Goal: Task Accomplishment & Management: Complete application form

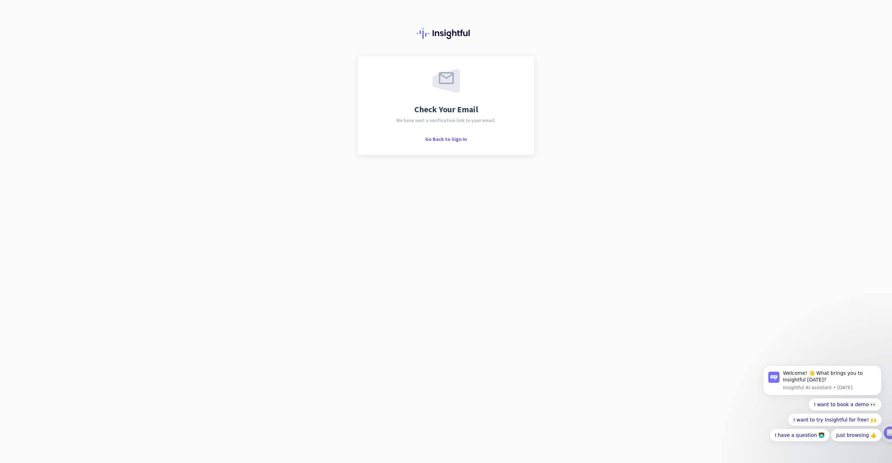
click at [392, 316] on div "Check Your Email We have sent a verification link to your email. Go Back to Sig…" at bounding box center [446, 231] width 892 height 463
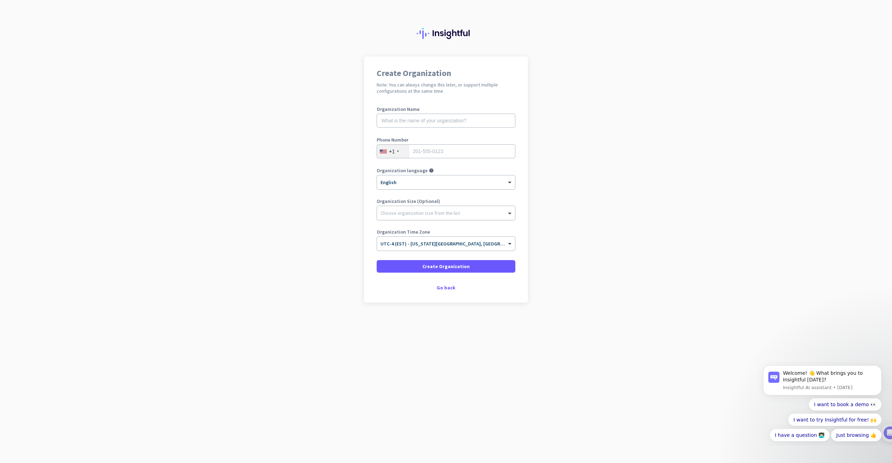
click at [430, 212] on div at bounding box center [446, 211] width 138 height 7
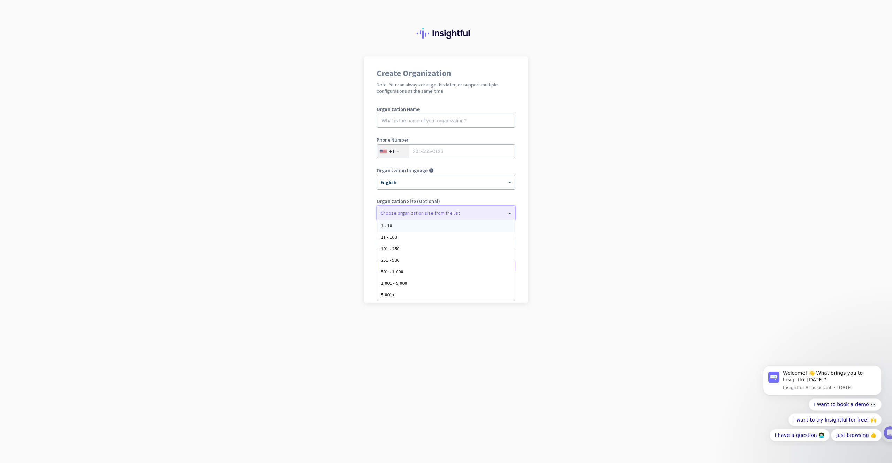
click at [430, 224] on div "1 - 10" at bounding box center [445, 225] width 137 height 11
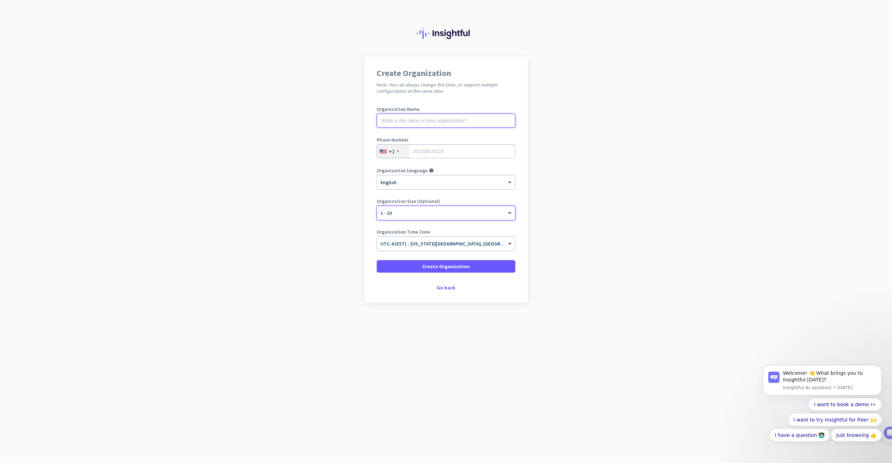
click at [419, 123] on input "text" at bounding box center [445, 121] width 139 height 14
type input "City"
click at [457, 266] on span "Create Organization" at bounding box center [445, 266] width 47 height 7
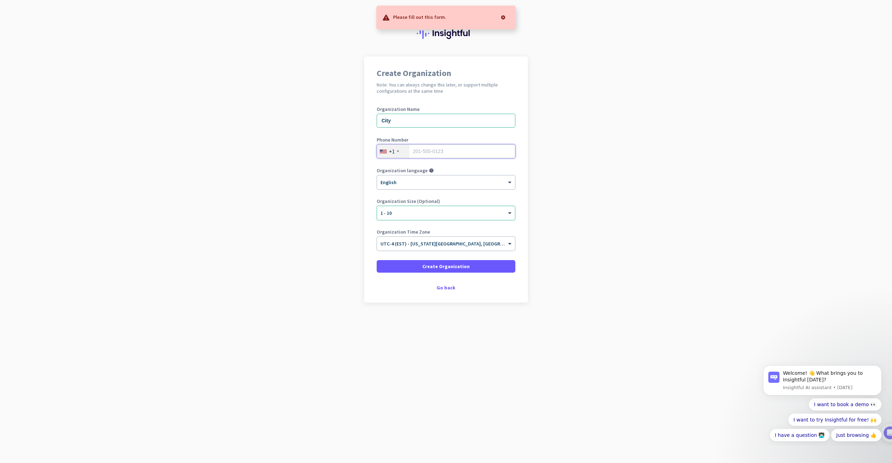
click at [443, 150] on input "tel" at bounding box center [445, 151] width 139 height 14
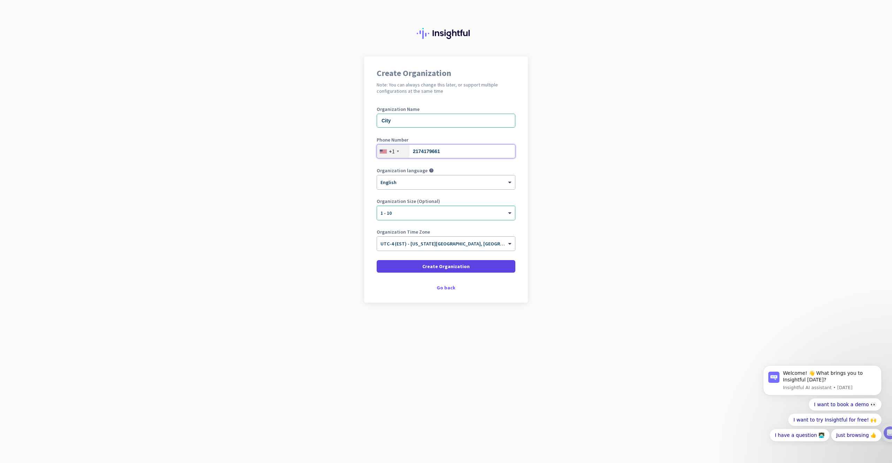
type input "2174179661"
click at [462, 266] on span "Create Organization" at bounding box center [445, 266] width 47 height 7
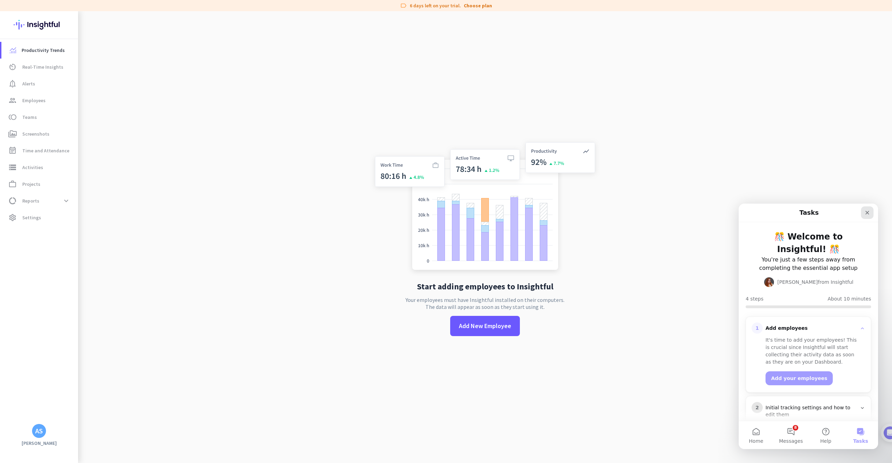
click at [864, 212] on icon "Close" at bounding box center [867, 213] width 6 height 6
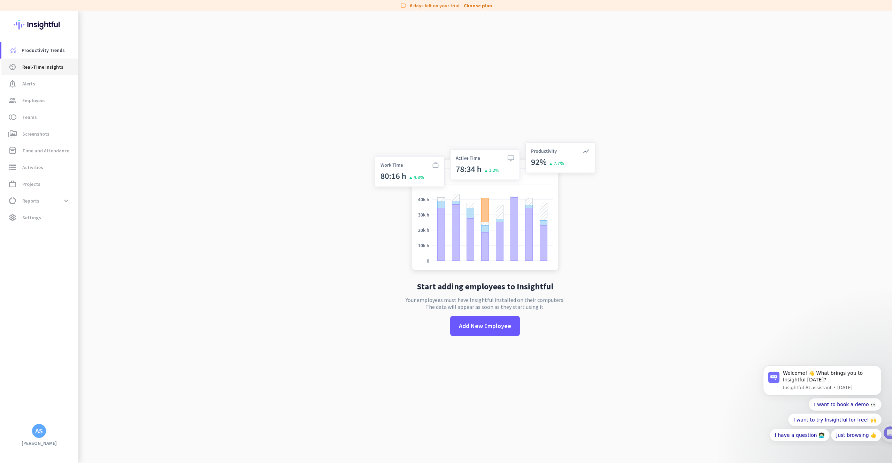
click at [53, 70] on span "Real-Time Insights" at bounding box center [42, 67] width 41 height 8
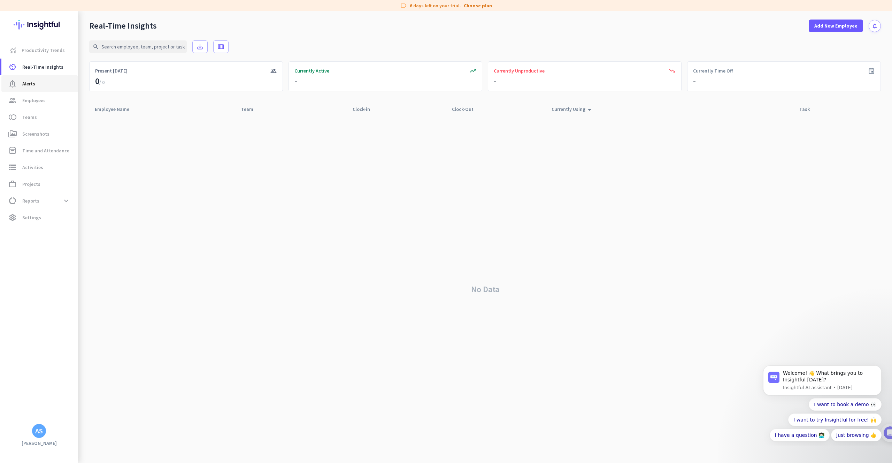
click at [45, 80] on span "notification_important Alerts" at bounding box center [39, 83] width 65 height 8
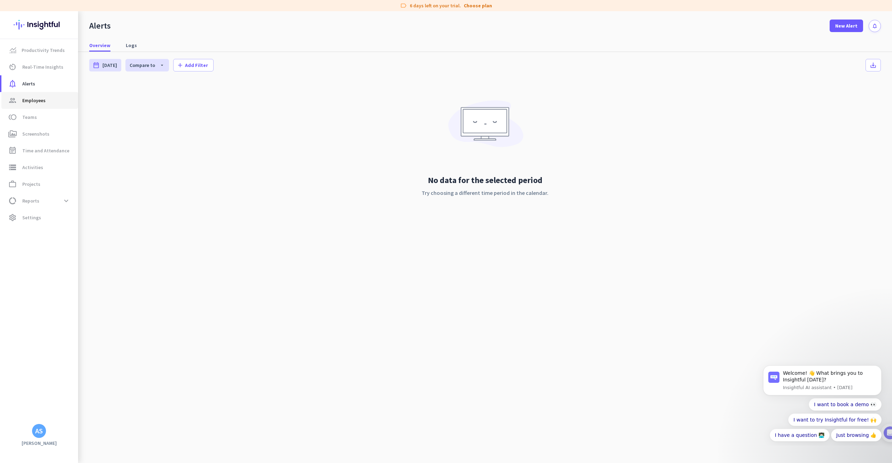
click at [44, 102] on span "Employees" at bounding box center [33, 100] width 23 height 8
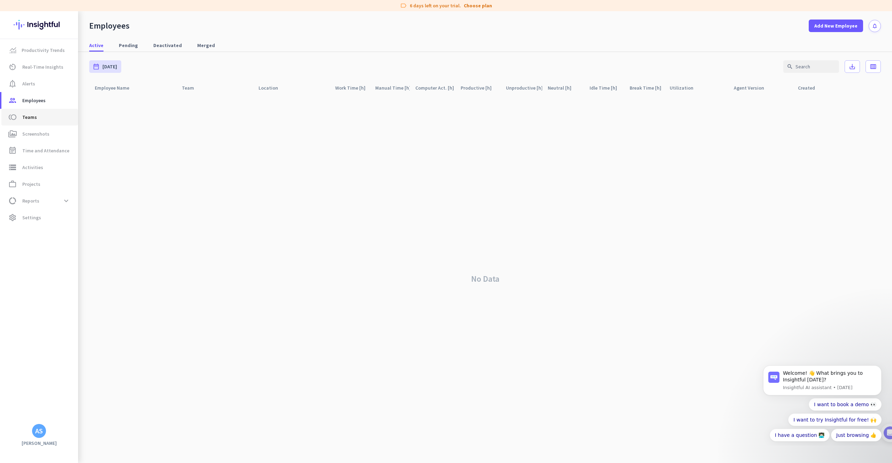
click at [45, 110] on link "toll Teams" at bounding box center [39, 117] width 77 height 17
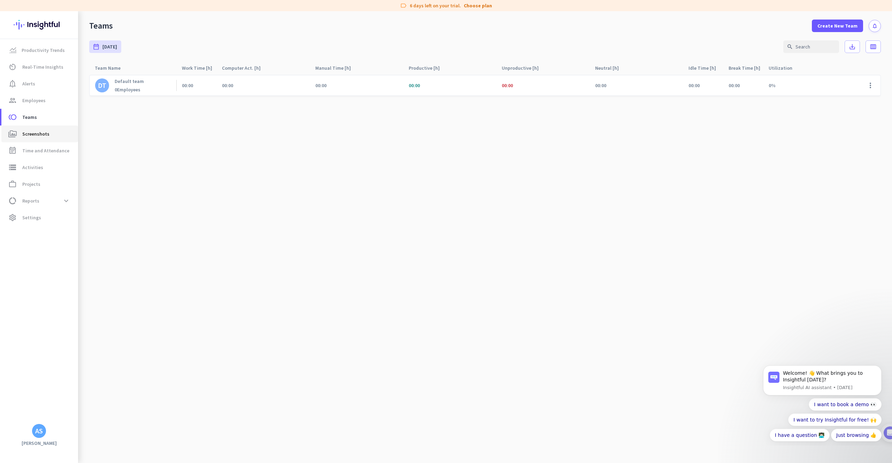
click at [48, 133] on span "perm_media Screenshots" at bounding box center [39, 134] width 65 height 8
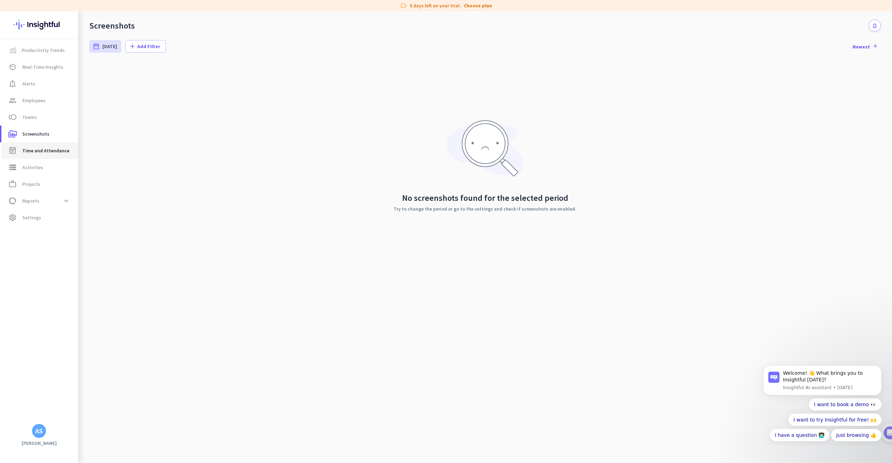
click at [50, 153] on span "Time and Attendance" at bounding box center [45, 150] width 47 height 8
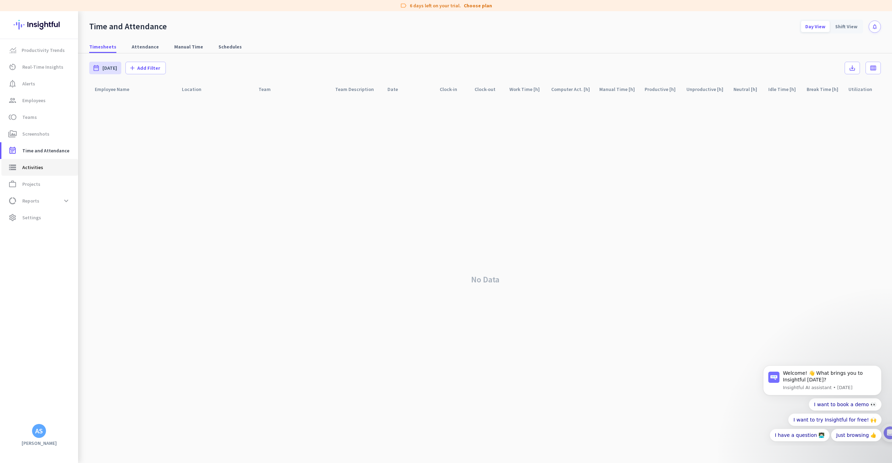
click at [52, 164] on span "storage Activities" at bounding box center [39, 167] width 65 height 8
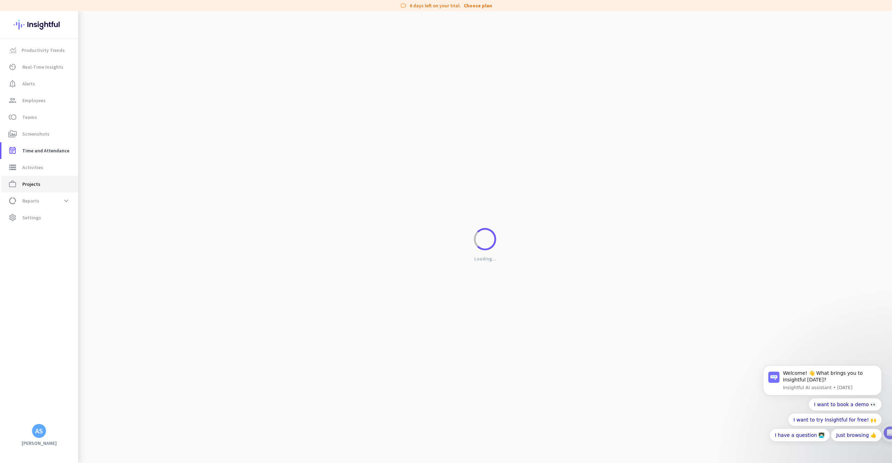
click at [53, 184] on span "work_outline Projects" at bounding box center [39, 184] width 65 height 8
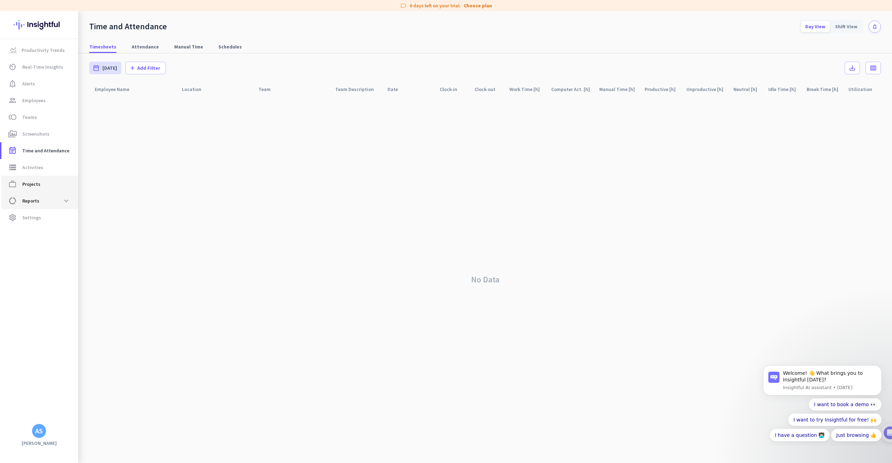
type input "[DATE] - [DATE]"
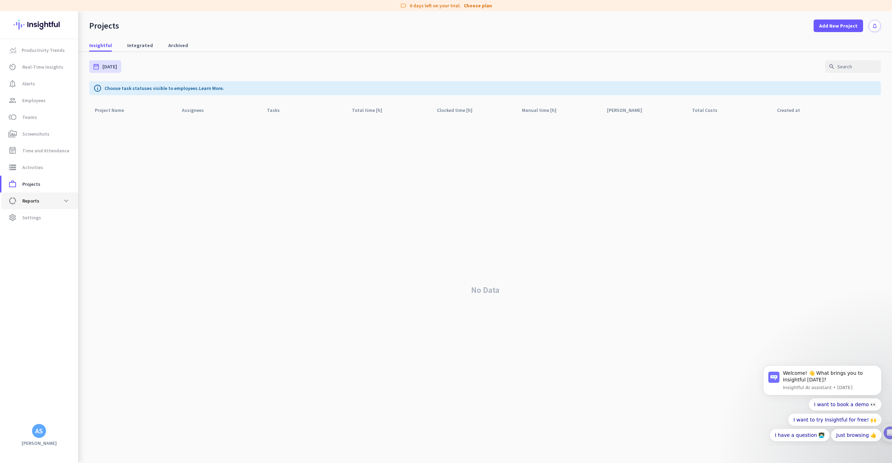
click at [51, 205] on span "data_usage Reports expand_more" at bounding box center [39, 200] width 65 height 13
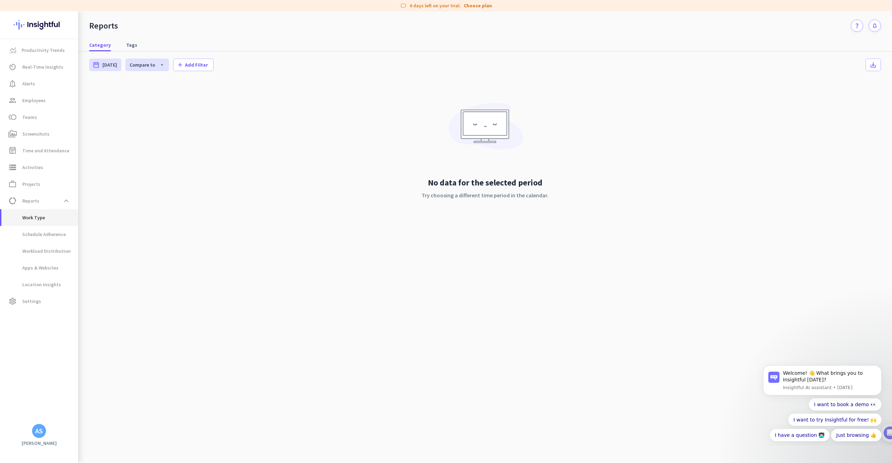
click at [49, 212] on span "Work Type" at bounding box center [39, 217] width 65 height 17
click at [43, 47] on span "Productivity Trends" at bounding box center [43, 50] width 43 height 8
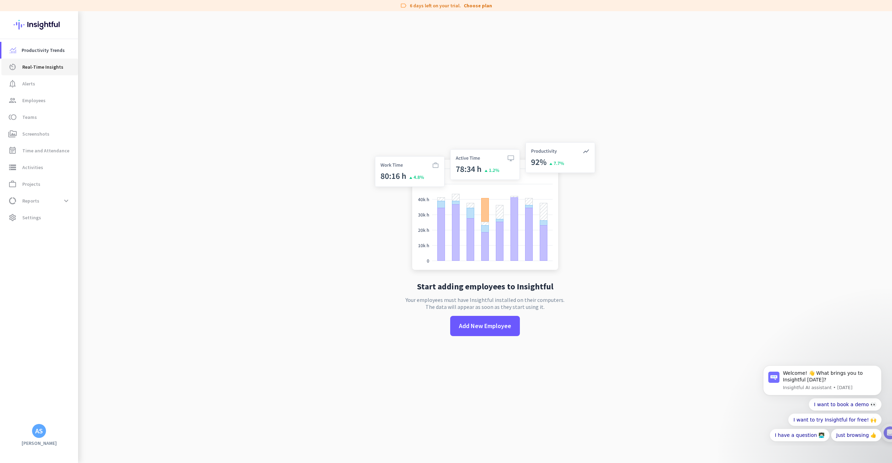
click at [44, 66] on span "Real-Time Insights" at bounding box center [42, 67] width 41 height 8
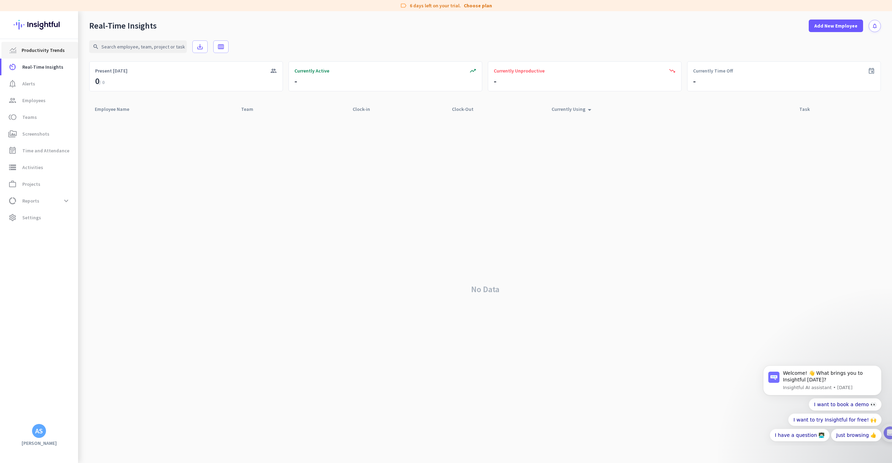
click at [44, 55] on link "Productivity Trends" at bounding box center [39, 50] width 77 height 17
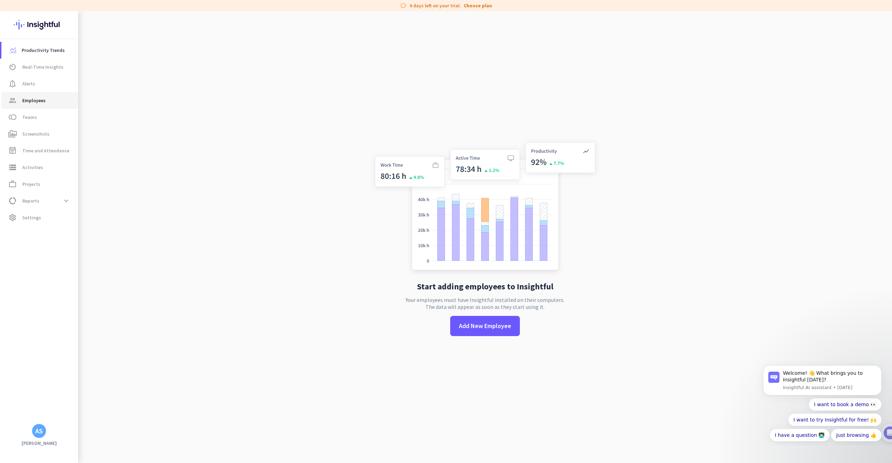
click at [48, 94] on link "group Employees" at bounding box center [39, 100] width 77 height 17
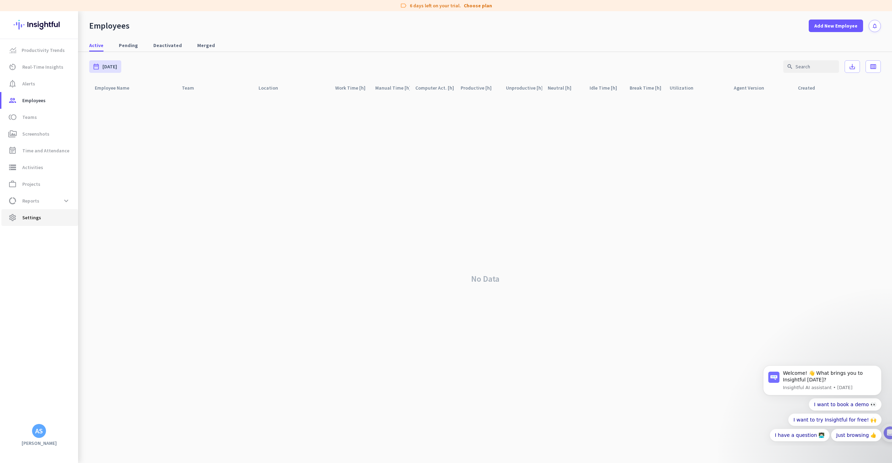
click at [53, 219] on span "settings Settings" at bounding box center [39, 217] width 65 height 8
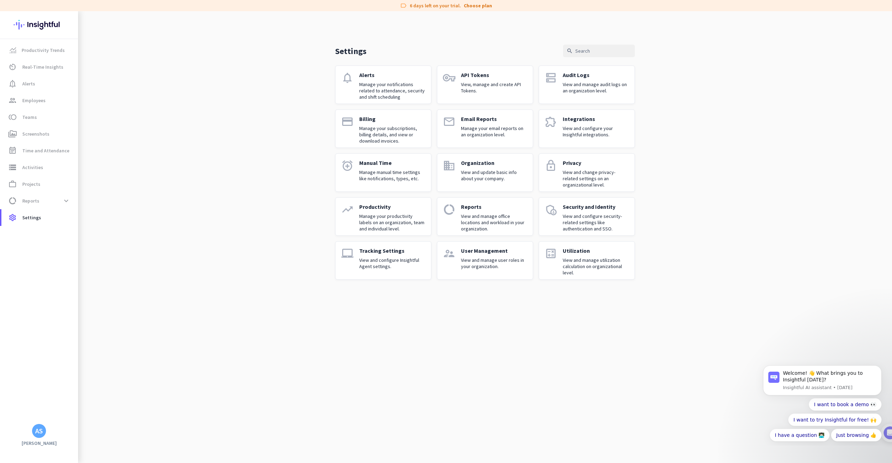
click at [223, 154] on div "Settings search notifications Alerts Manage your notifications related to atten…" at bounding box center [485, 150] width 814 height 279
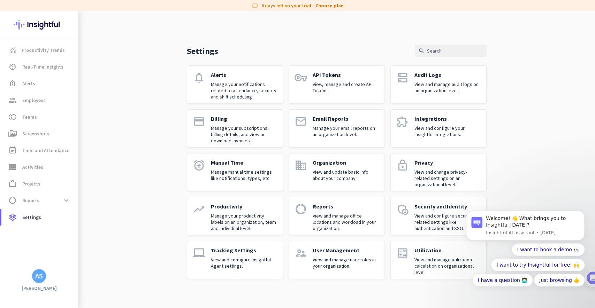
click at [552, 169] on div "Settings search notifications Alerts Manage your notifications related to atten…" at bounding box center [336, 150] width 516 height 279
click at [580, 213] on icon "Dismiss notification" at bounding box center [582, 213] width 4 height 4
click at [582, 213] on icon "Dismiss notification" at bounding box center [582, 212] width 2 height 2
click at [582, 213] on icon "Dismiss notification" at bounding box center [582, 213] width 2 height 2
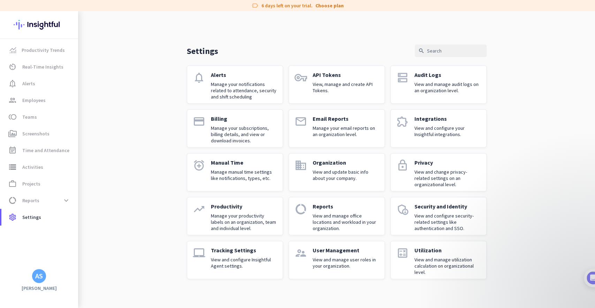
click at [558, 170] on div "Settings search notifications Alerts Manage your notifications related to atten…" at bounding box center [336, 150] width 516 height 279
click at [216, 162] on p "Manual Time" at bounding box center [244, 162] width 66 height 7
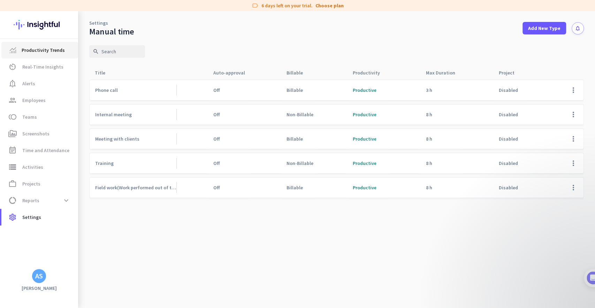
click at [46, 50] on span "Productivity Trends" at bounding box center [43, 50] width 43 height 8
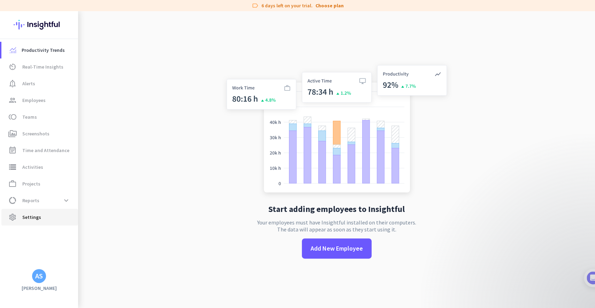
click at [43, 222] on link "settings Settings" at bounding box center [39, 217] width 77 height 17
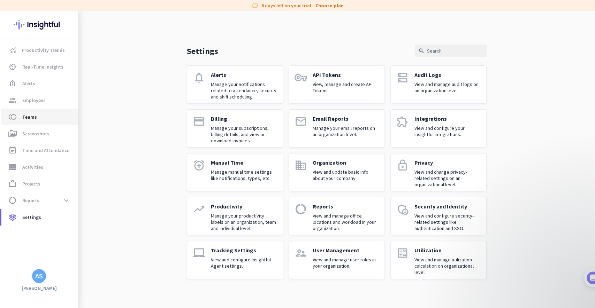
click at [39, 113] on span "toll Teams" at bounding box center [39, 117] width 65 height 8
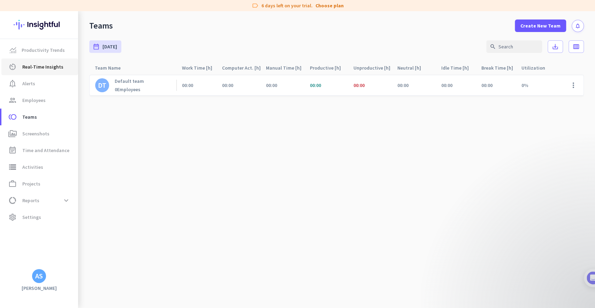
click at [64, 66] on span "av_timer Real-Time Insights" at bounding box center [39, 67] width 65 height 8
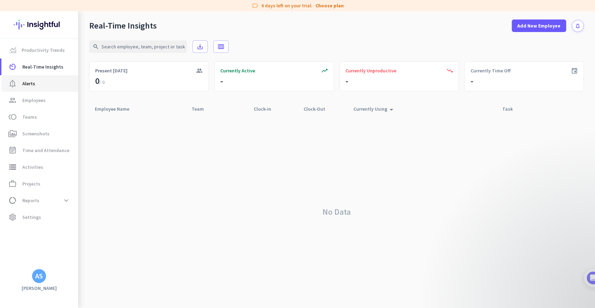
click at [53, 85] on span "notification_important Alerts" at bounding box center [39, 83] width 65 height 8
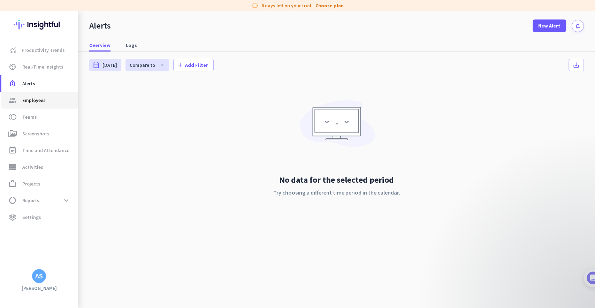
click at [51, 94] on link "group Employees" at bounding box center [39, 100] width 77 height 17
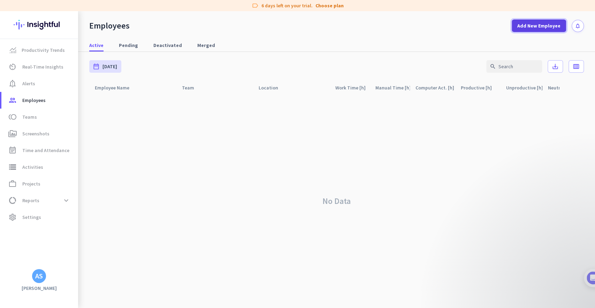
click at [538, 25] on span "Add New Employee" at bounding box center [538, 25] width 43 height 7
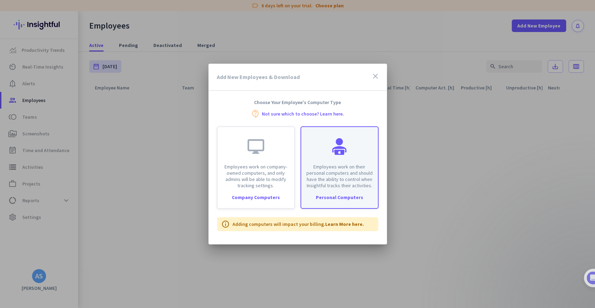
click at [343, 157] on div "Employees work on their personal computers and should have the ability to contr…" at bounding box center [339, 158] width 77 height 62
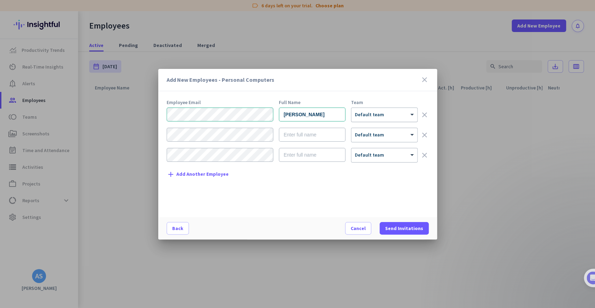
click at [374, 116] on span "Default team" at bounding box center [369, 114] width 29 height 6
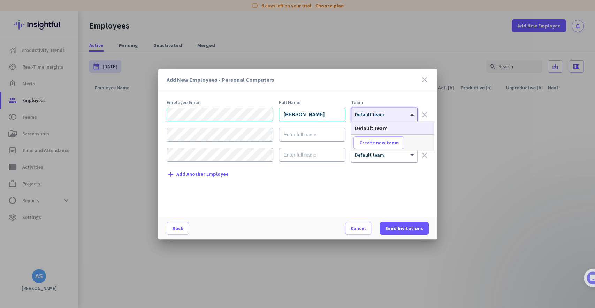
click at [370, 88] on div "Add New Employees - Personal Computers close" at bounding box center [297, 80] width 279 height 22
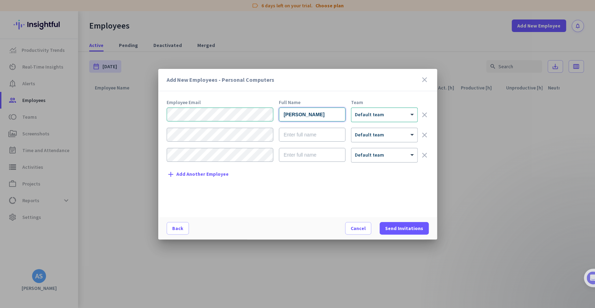
click at [320, 113] on input "[PERSON_NAME]" at bounding box center [312, 115] width 67 height 14
type input "[PERSON_NAME]"
click at [357, 119] on div "× Default team" at bounding box center [384, 115] width 66 height 14
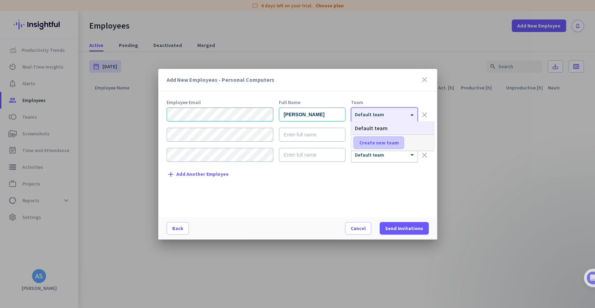
click at [366, 138] on span at bounding box center [378, 142] width 50 height 17
click at [370, 140] on input "text" at bounding box center [379, 143] width 52 height 13
type input "D"
type input "Engineering"
click at [414, 142] on span at bounding box center [420, 142] width 22 height 17
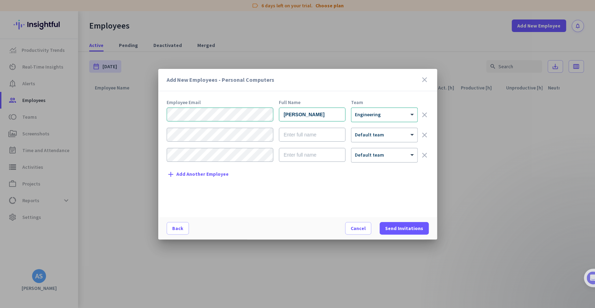
click at [319, 197] on div "Employee Email Full Name Team [PERSON_NAME] × Engineering clear × Default team …" at bounding box center [299, 155] width 267 height 110
click at [398, 228] on span "Send Invitations" at bounding box center [404, 228] width 38 height 7
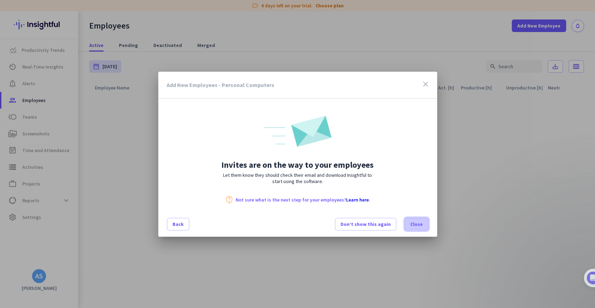
click at [412, 225] on span "Close" at bounding box center [416, 224] width 13 height 7
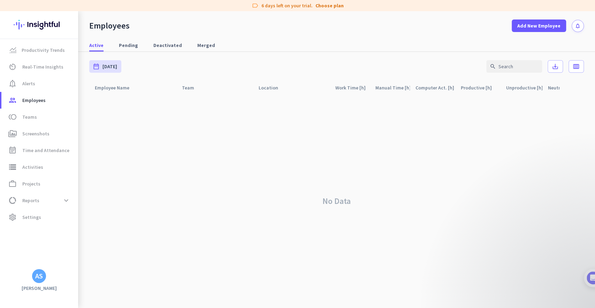
click at [114, 169] on div "No Data" at bounding box center [336, 201] width 494 height 214
click at [50, 126] on link "perm_media Screenshots" at bounding box center [39, 133] width 77 height 17
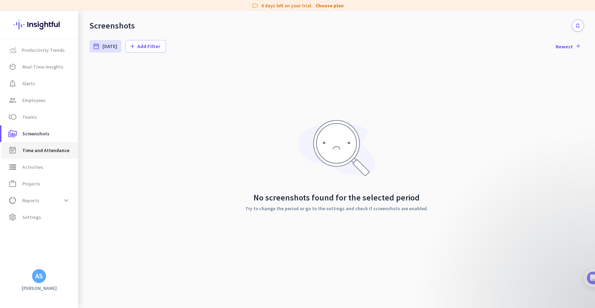
click at [55, 151] on span "Time and Attendance" at bounding box center [45, 150] width 47 height 8
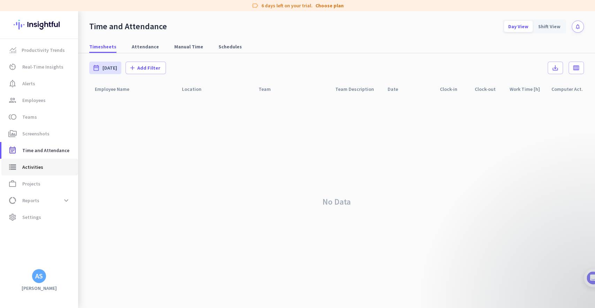
click at [54, 170] on span "storage Activities" at bounding box center [39, 167] width 65 height 8
type input "[DATE]"
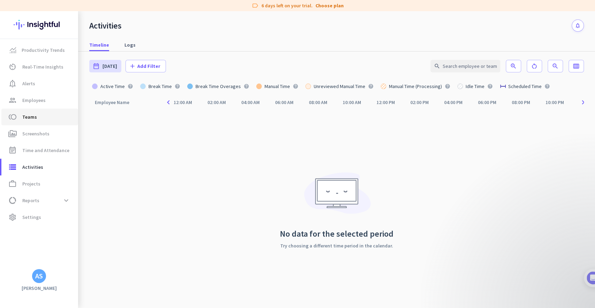
click at [45, 109] on link "toll Teams" at bounding box center [39, 117] width 77 height 17
type input "[DATE] - [DATE]"
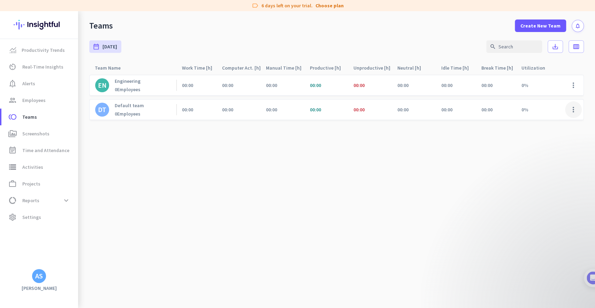
click at [573, 112] on span at bounding box center [573, 109] width 17 height 17
click at [551, 151] on span "Remove Team" at bounding box center [548, 150] width 30 height 6
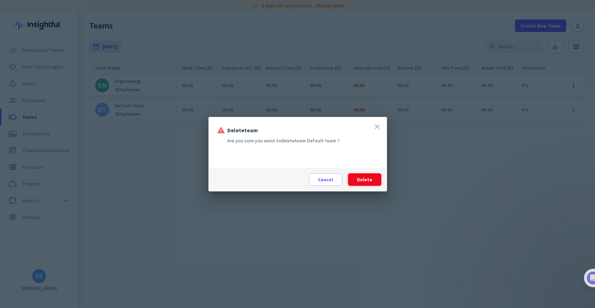
click at [376, 181] on span at bounding box center [364, 179] width 33 height 17
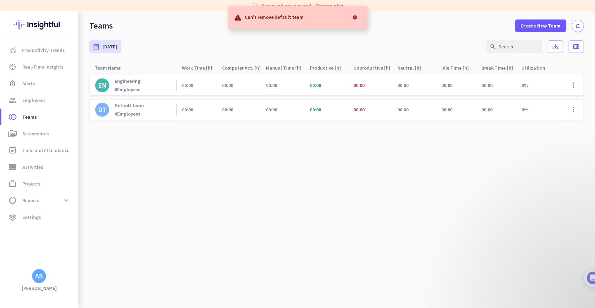
click at [193, 180] on cdk-virtual-scroll-viewport "EN Engineering 0 Employees 00:00 00:00 00:00 00:00 00:00 00:00 00:00 00:00 0% m…" at bounding box center [336, 192] width 494 height 234
click at [351, 18] on div at bounding box center [355, 17] width 14 height 14
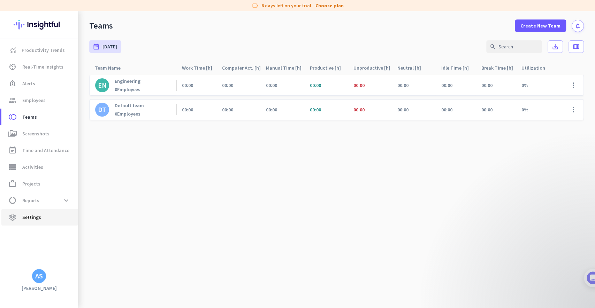
click at [49, 217] on span "settings Settings" at bounding box center [39, 217] width 65 height 8
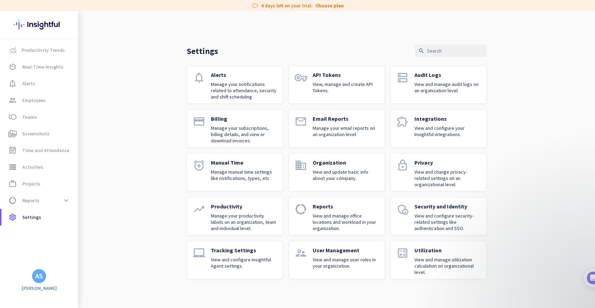
click at [317, 164] on p "Organization" at bounding box center [345, 162] width 66 height 7
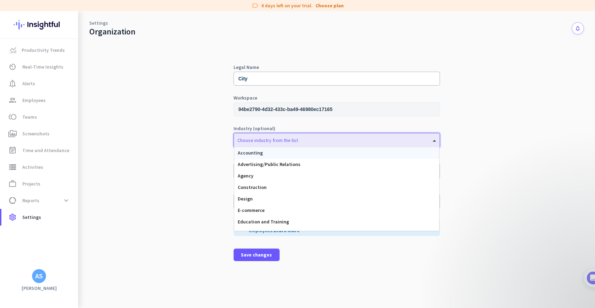
click at [278, 142] on div "Choose industry from the list" at bounding box center [267, 140] width 61 height 6
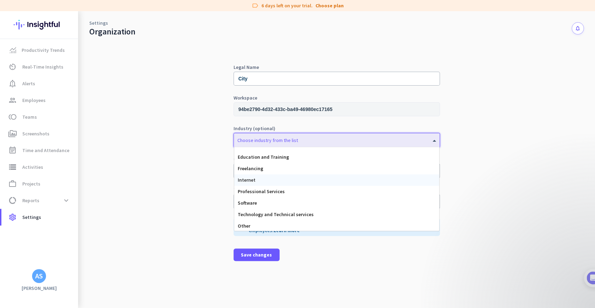
scroll to position [65, 0]
click at [286, 194] on div "Professional Services" at bounding box center [336, 190] width 205 height 11
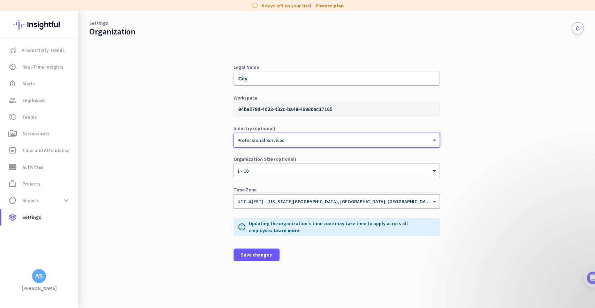
click at [200, 174] on div "Legal Name City Workspace 94be2790-4d32-433c-ba49-46980ec17165 Industry (option…" at bounding box center [336, 172] width 494 height 271
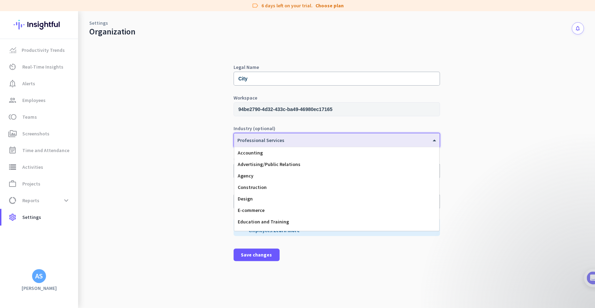
click at [281, 140] on div at bounding box center [336, 138] width 205 height 6
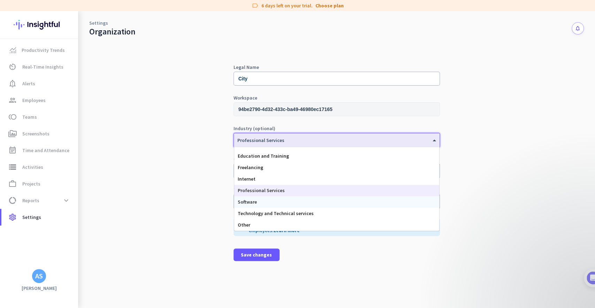
click at [292, 201] on div "Software" at bounding box center [336, 201] width 205 height 11
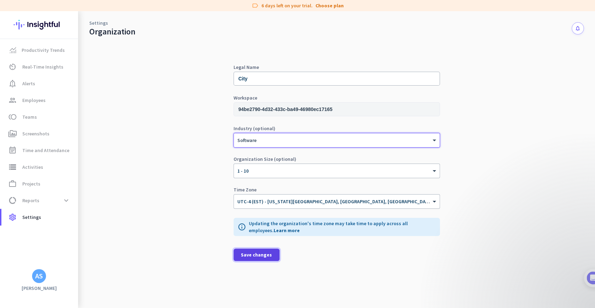
click at [260, 255] on span "Save changes" at bounding box center [256, 254] width 31 height 7
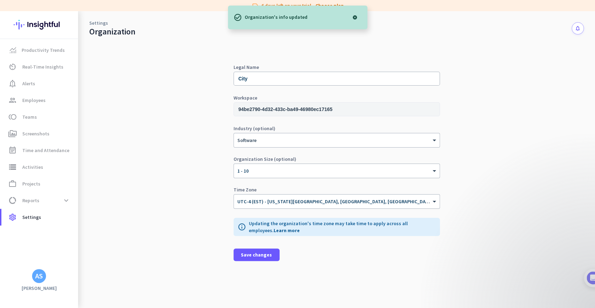
click at [172, 78] on div "Legal Name City Workspace 94be2790-4d32-433c-ba49-46980ec17165 Industry (option…" at bounding box center [336, 172] width 494 height 271
click at [26, 192] on link "data_usage Reports expand_more" at bounding box center [39, 200] width 77 height 17
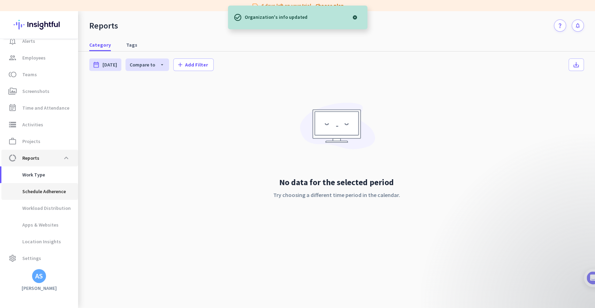
scroll to position [42, 0]
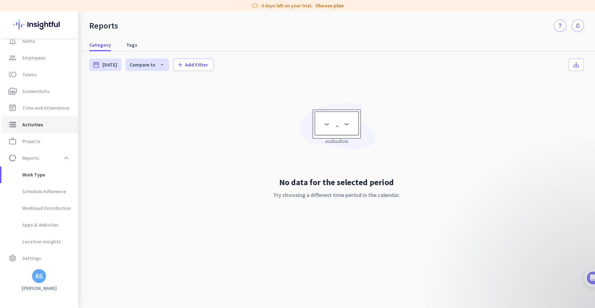
click at [53, 125] on span "storage Activities" at bounding box center [39, 125] width 65 height 8
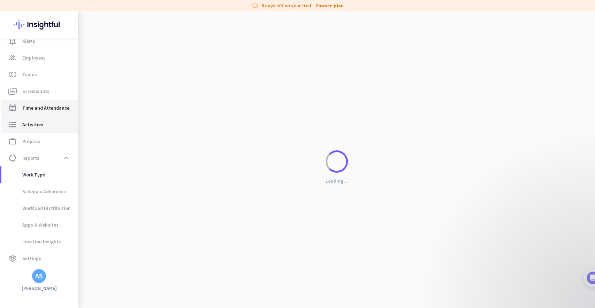
type input "[DATE]"
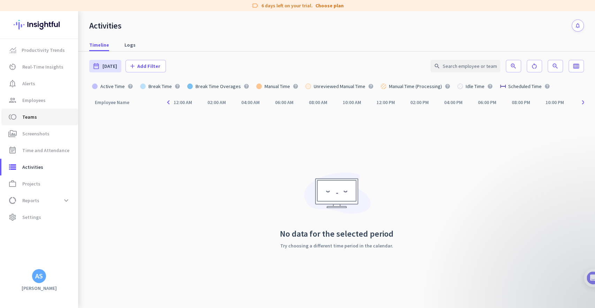
click at [49, 113] on span "toll Teams" at bounding box center [39, 117] width 65 height 8
type input "[DATE] - [DATE]"
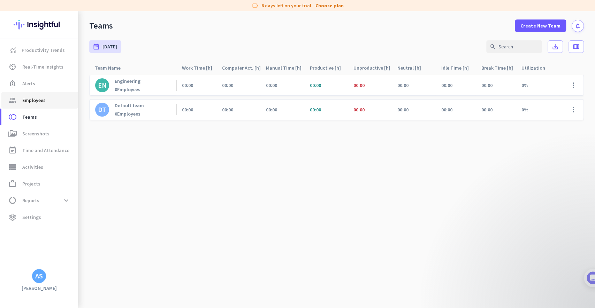
click at [53, 96] on span "group Employees" at bounding box center [39, 100] width 65 height 8
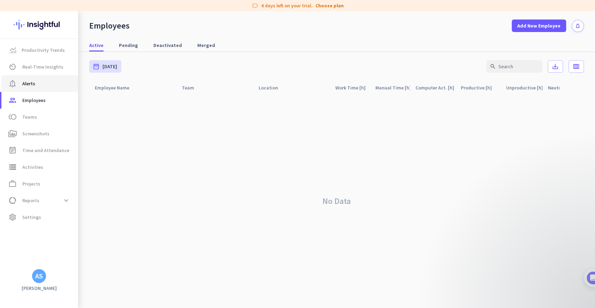
click at [51, 85] on span "notification_important Alerts" at bounding box center [39, 83] width 65 height 8
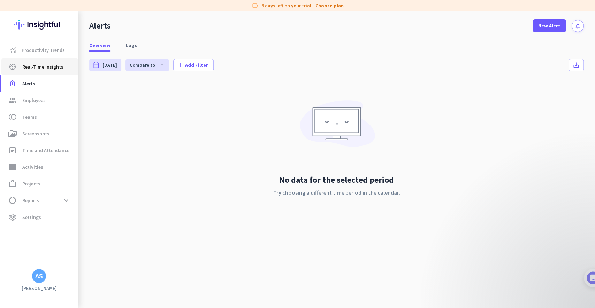
click at [49, 72] on link "av_timer Real-Time Insights" at bounding box center [39, 67] width 77 height 17
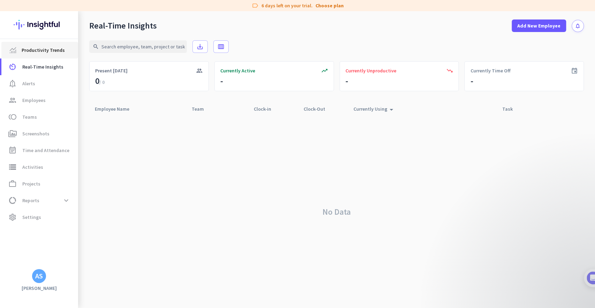
click at [48, 47] on span "Productivity Trends" at bounding box center [43, 50] width 43 height 8
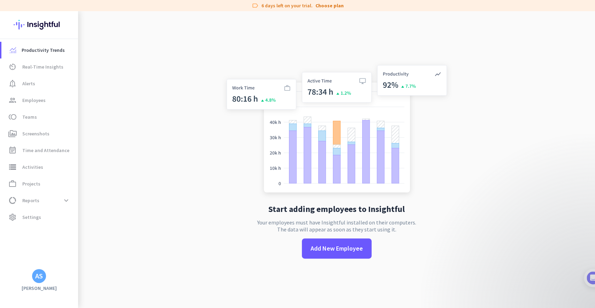
click at [128, 77] on app-no-employees "Start adding employees to Insightful Your employees must have Insightful instal…" at bounding box center [336, 165] width 516 height 308
click at [175, 81] on app-no-employees "Start adding employees to Insightful Your employees must have Insightful instal…" at bounding box center [336, 165] width 516 height 308
click at [321, 8] on link "Choose plan" at bounding box center [329, 5] width 28 height 7
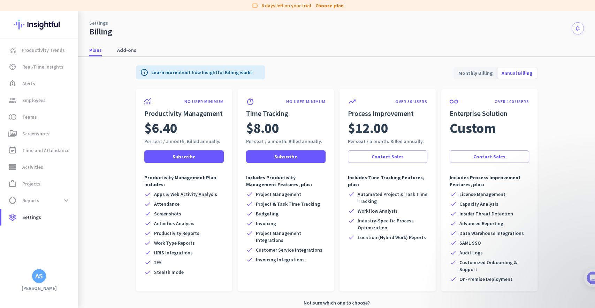
click at [472, 73] on span "Monthly Billing" at bounding box center [475, 73] width 43 height 17
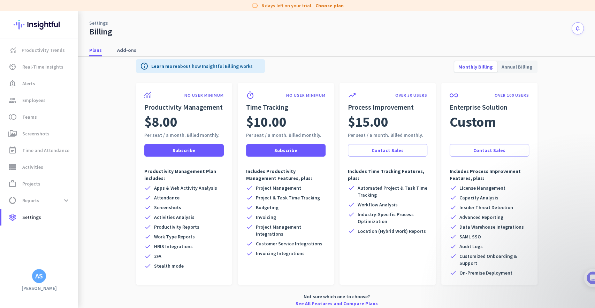
scroll to position [10, 0]
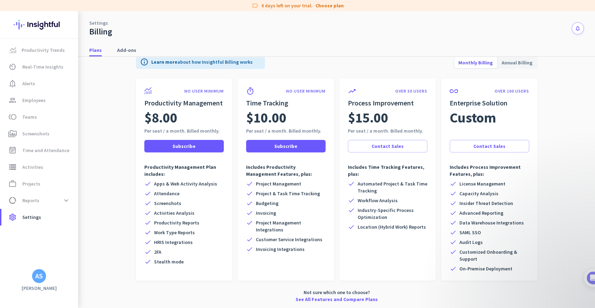
click at [41, 280] on div "AS" at bounding box center [39, 276] width 8 height 7
click at [67, 224] on span "Personal Settings" at bounding box center [76, 225] width 42 height 6
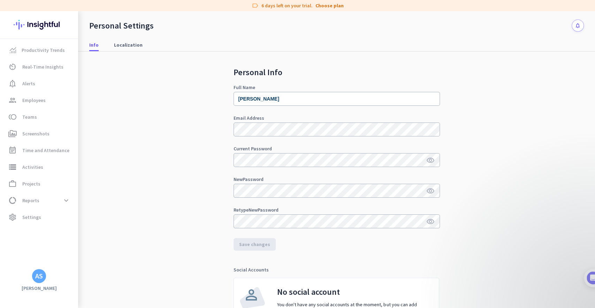
click at [162, 145] on div "Personal Info Full Name [PERSON_NAME] Email Address Current Password visibility…" at bounding box center [336, 200] width 494 height 297
click at [164, 220] on div "Personal Info Full Name [PERSON_NAME] Email Address Current Password visibility…" at bounding box center [336, 200] width 494 height 297
click at [112, 250] on div "Personal Info Full Name [PERSON_NAME] Email Address Current Password visibility…" at bounding box center [336, 200] width 494 height 297
click at [181, 153] on div "Personal Info Full Name [PERSON_NAME] Email Address Current Password visibility…" at bounding box center [336, 200] width 494 height 297
click at [193, 192] on div "Personal Info Full Name [PERSON_NAME] Email Address Current Password visibility…" at bounding box center [336, 200] width 494 height 297
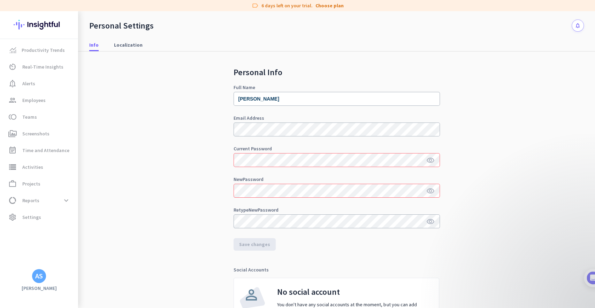
click at [167, 188] on div "Personal Info Full Name [PERSON_NAME] Email Address Current Password visibility…" at bounding box center [336, 200] width 494 height 297
click at [111, 162] on div "Personal Info Full Name [PERSON_NAME] Email Address Current Password visibility…" at bounding box center [336, 200] width 494 height 297
click at [48, 104] on span "group Employees" at bounding box center [39, 100] width 65 height 8
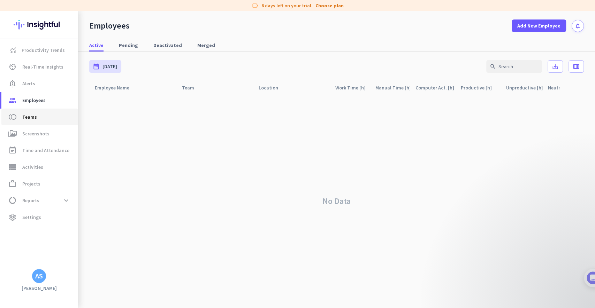
click at [45, 116] on span "toll Teams" at bounding box center [39, 117] width 65 height 8
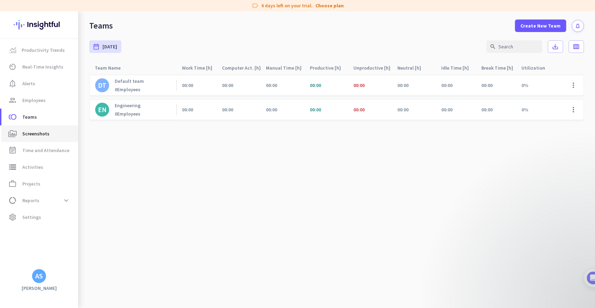
click at [44, 132] on span "Screenshots" at bounding box center [35, 134] width 27 height 8
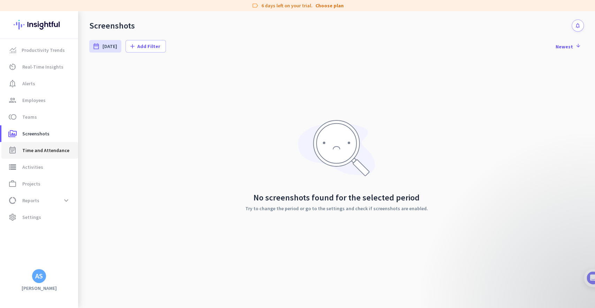
click at [42, 147] on span "Time and Attendance" at bounding box center [45, 150] width 47 height 8
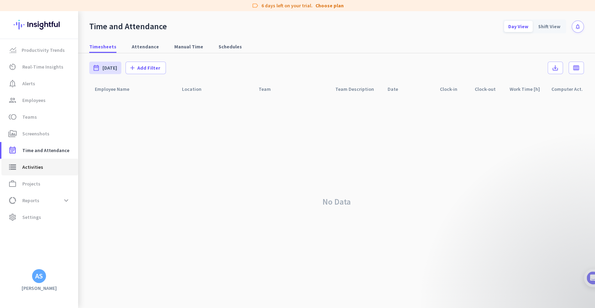
click at [44, 173] on link "storage Activities" at bounding box center [39, 167] width 77 height 17
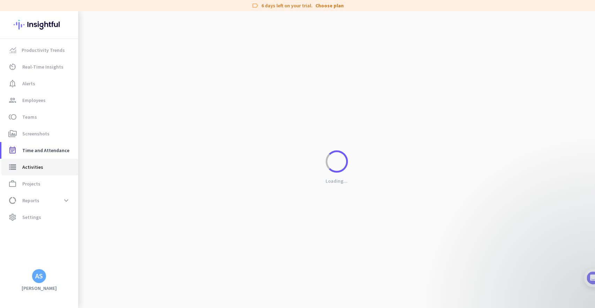
type input "[DATE]"
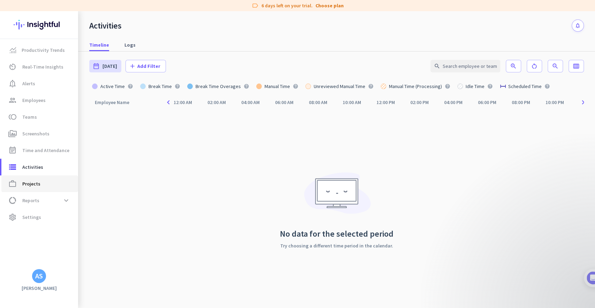
click at [44, 184] on span "work_outline Projects" at bounding box center [39, 184] width 65 height 8
type input "[DATE] - [DATE]"
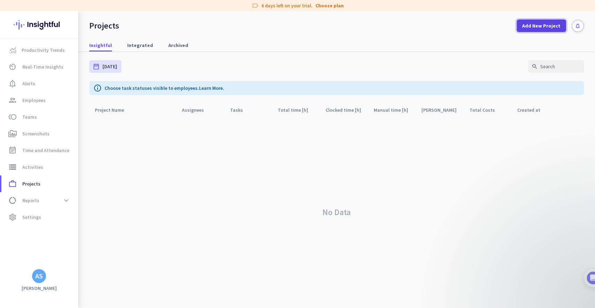
click at [531, 26] on span "Add New Project" at bounding box center [541, 25] width 38 height 7
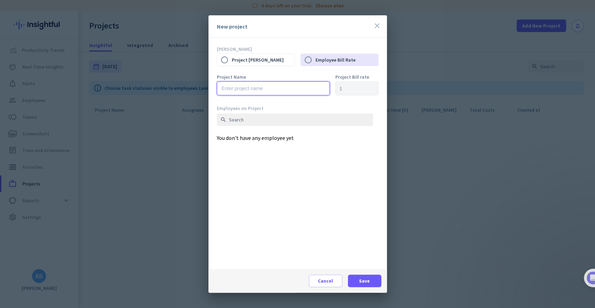
click at [291, 87] on input "text" at bounding box center [273, 88] width 113 height 14
type input "City PROM Scorer"
click at [286, 162] on div "Employees on Project search You don't have any employee yet" at bounding box center [298, 187] width 162 height 164
click at [311, 36] on div "New project close" at bounding box center [297, 26] width 178 height 22
click at [266, 67] on label "Project [PERSON_NAME]" at bounding box center [263, 60] width 63 height 15
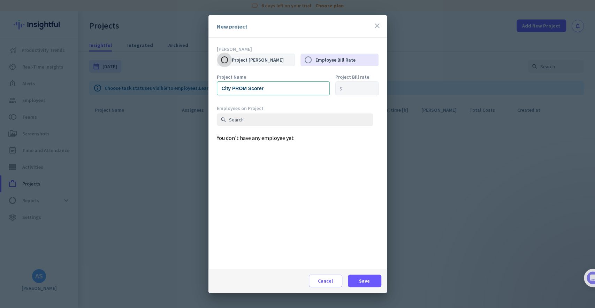
click at [232, 67] on input "Project [PERSON_NAME]" at bounding box center [224, 60] width 15 height 15
radio input "true"
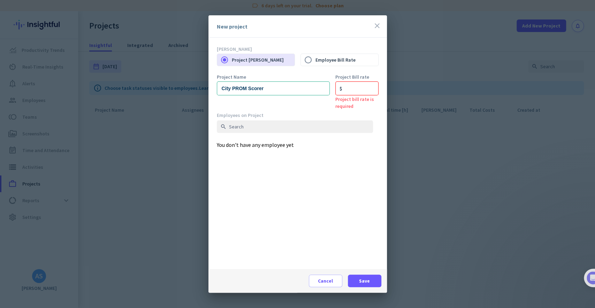
drag, startPoint x: 266, startPoint y: 139, endPoint x: 289, endPoint y: 99, distance: 46.7
click at [266, 139] on div "Employees on Project search You don't have any employee yet" at bounding box center [298, 190] width 162 height 157
click at [334, 63] on label "Employee Bill Rate" at bounding box center [346, 60] width 63 height 15
click at [315, 63] on input "Employee Bill Rate" at bounding box center [308, 60] width 15 height 15
radio input "true"
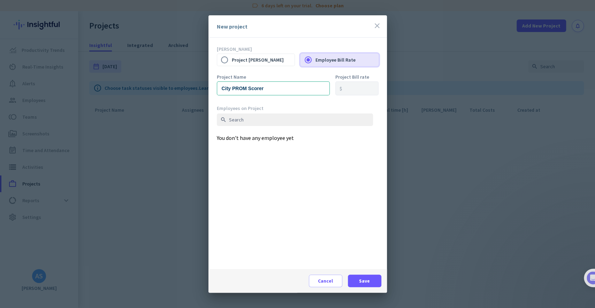
click at [295, 61] on mat-radio-group "Project [PERSON_NAME] Employee [PERSON_NAME]" at bounding box center [298, 60] width 162 height 13
click at [375, 28] on icon "close" at bounding box center [377, 26] width 8 height 8
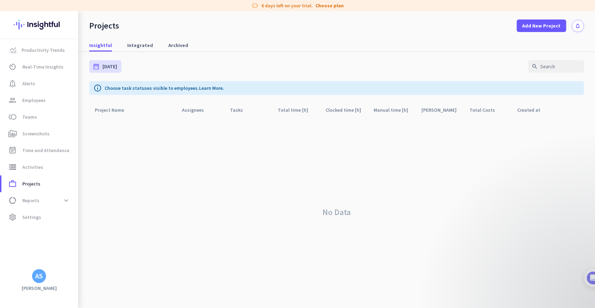
click at [238, 179] on div "No Data" at bounding box center [336, 213] width 494 height 192
click at [239, 208] on div "No Data" at bounding box center [336, 213] width 494 height 192
